Goal: Task Accomplishment & Management: Use online tool/utility

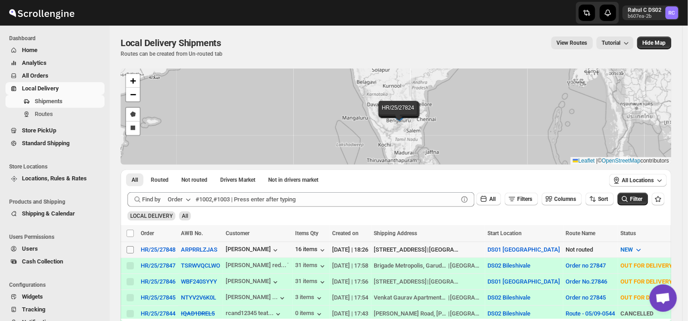
click at [129, 250] on input "Select shipment" at bounding box center [130, 249] width 7 height 7
checkbox input "true"
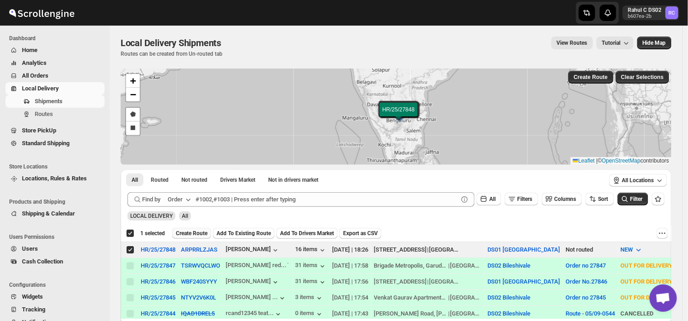
click at [197, 230] on span "Create Route" at bounding box center [192, 233] width 32 height 7
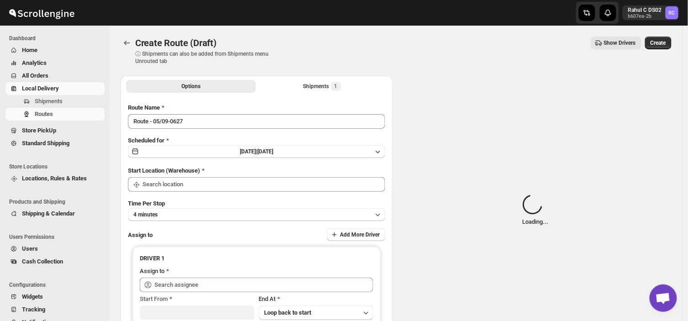
type input "DS01 [GEOGRAPHIC_DATA]"
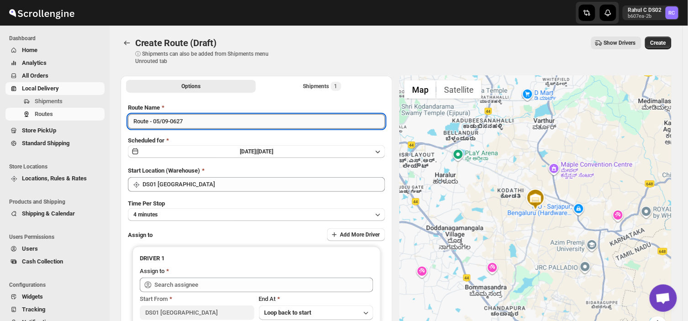
click at [192, 123] on input "Route - 05/09-0627" at bounding box center [256, 121] width 257 height 15
type input "R"
type input "Order no 27848"
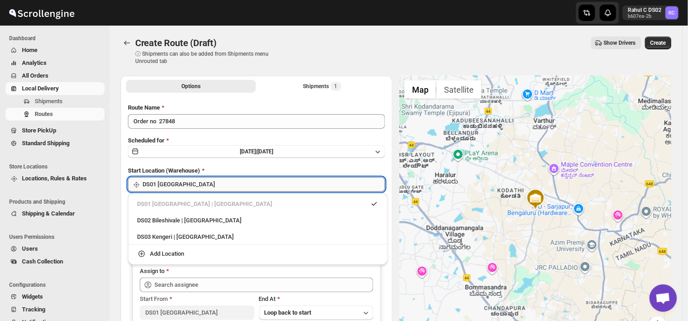
click at [194, 186] on input "DS01 [GEOGRAPHIC_DATA]" at bounding box center [264, 184] width 243 height 15
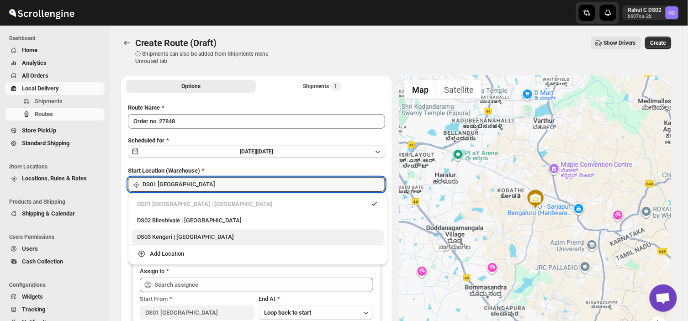
click at [156, 234] on div "DS03 Kengeri | [GEOGRAPHIC_DATA]" at bounding box center [258, 237] width 242 height 9
type input "DS03 Kengeri"
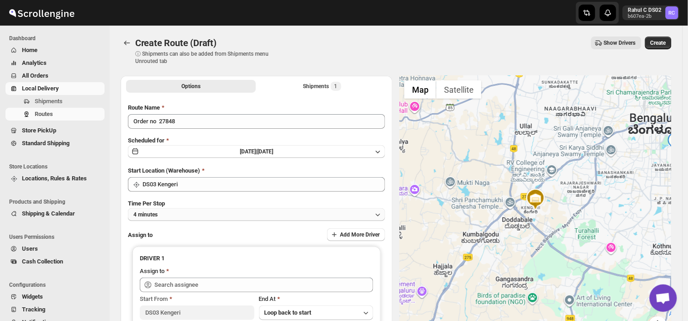
click at [161, 216] on button "4 minutes" at bounding box center [256, 214] width 257 height 13
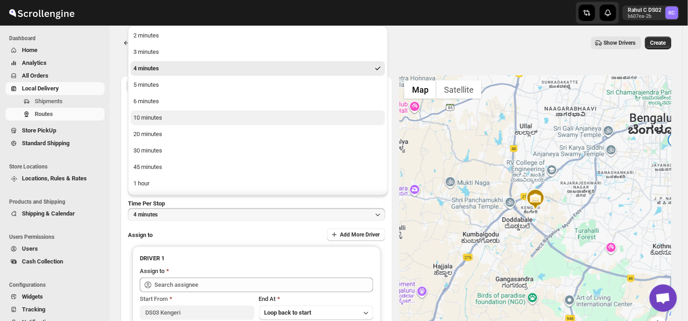
click at [162, 117] on div "10 minutes" at bounding box center [147, 117] width 29 height 9
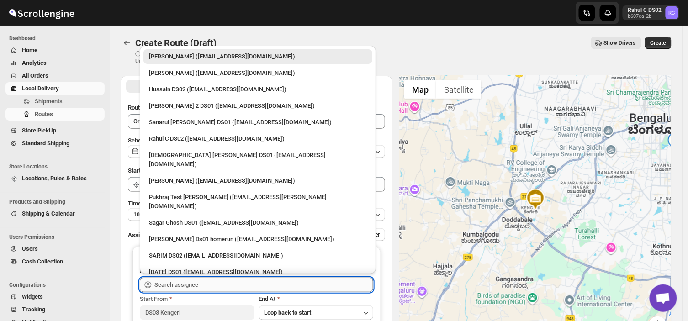
click at [206, 282] on input "text" at bounding box center [263, 285] width 219 height 15
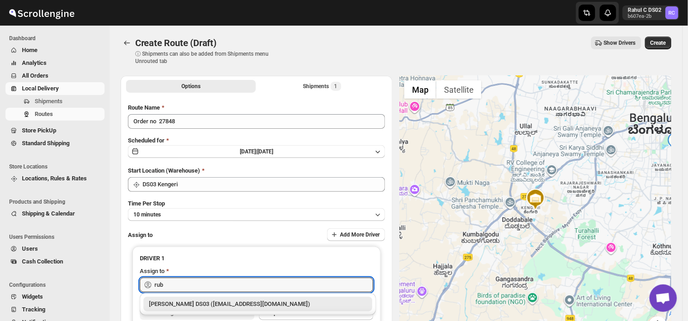
click at [213, 305] on div "[PERSON_NAME] DS03 ([EMAIL_ADDRESS][DOMAIN_NAME])" at bounding box center [258, 304] width 218 height 9
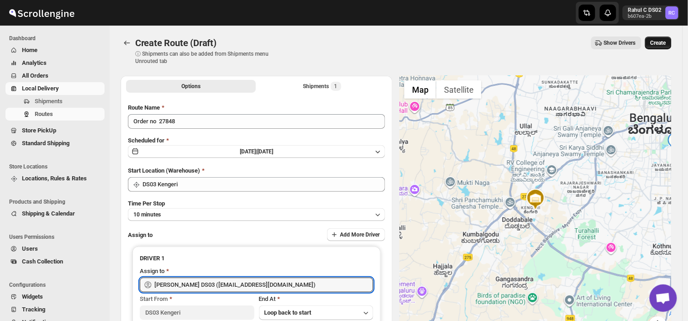
type input "[PERSON_NAME] DS03 ([EMAIL_ADDRESS][DOMAIN_NAME])"
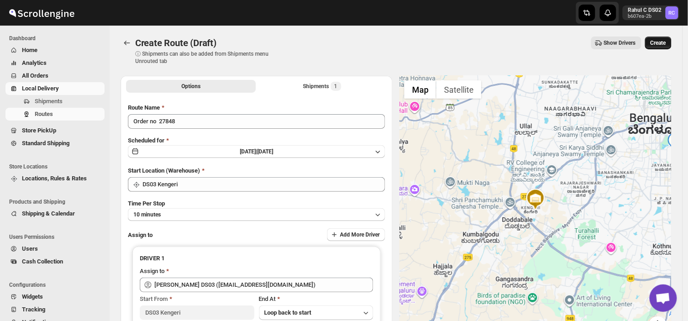
click at [664, 43] on span "Create" at bounding box center [659, 42] width 16 height 7
